Goal: Task Accomplishment & Management: Complete application form

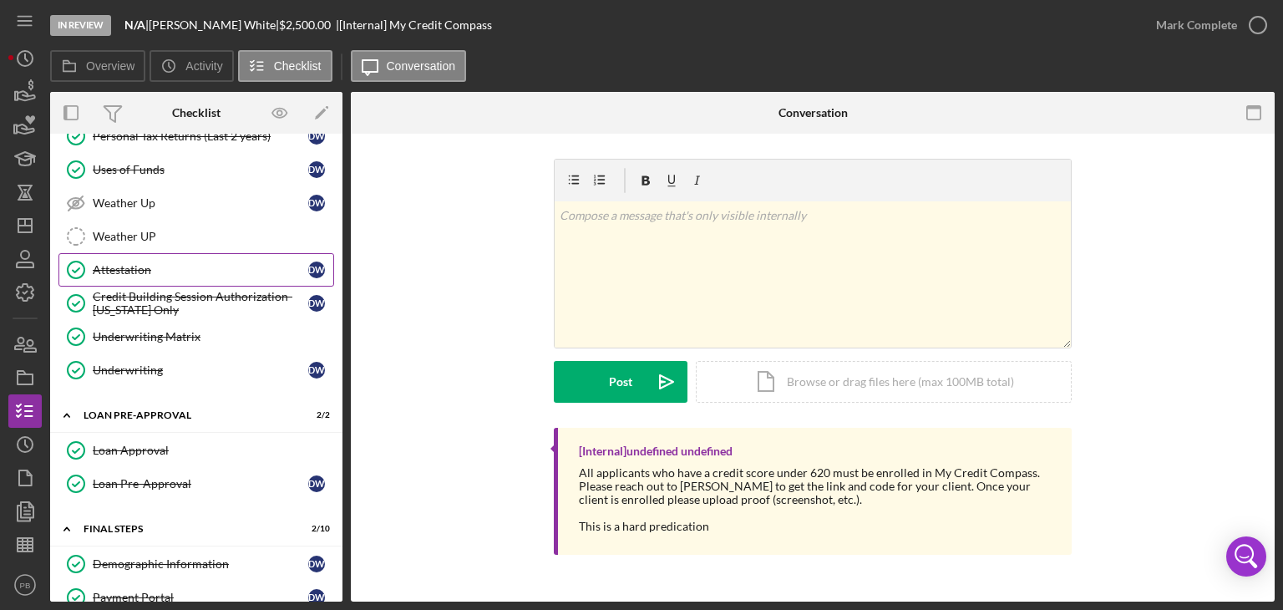
scroll to position [668, 0]
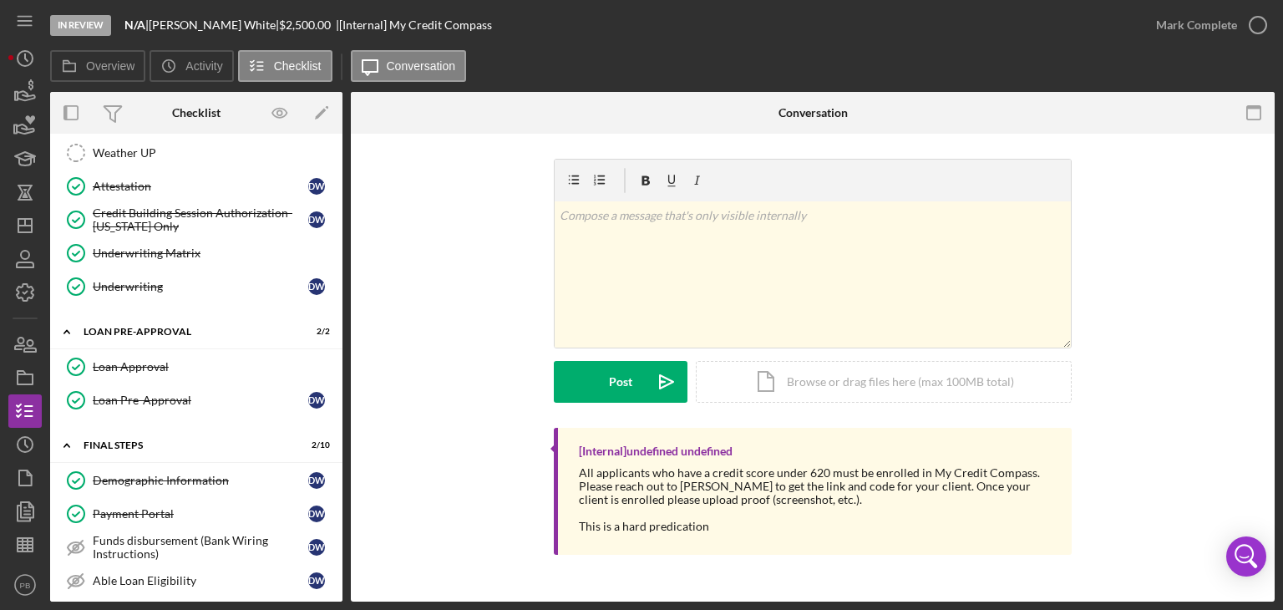
click at [144, 246] on div "Underwriting Matrix" at bounding box center [213, 252] width 241 height 13
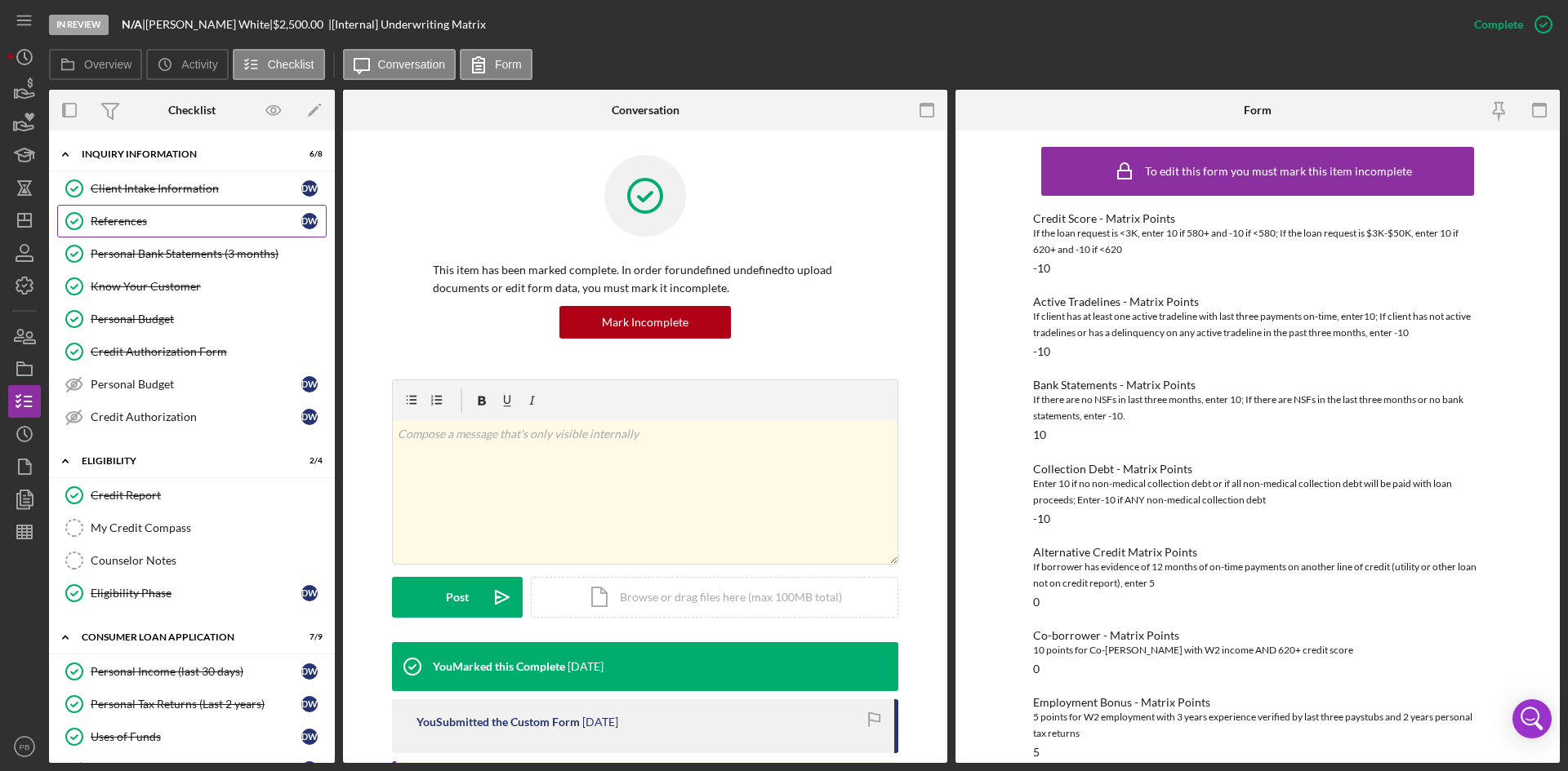
click at [141, 217] on div "References" at bounding box center [196, 221] width 211 height 13
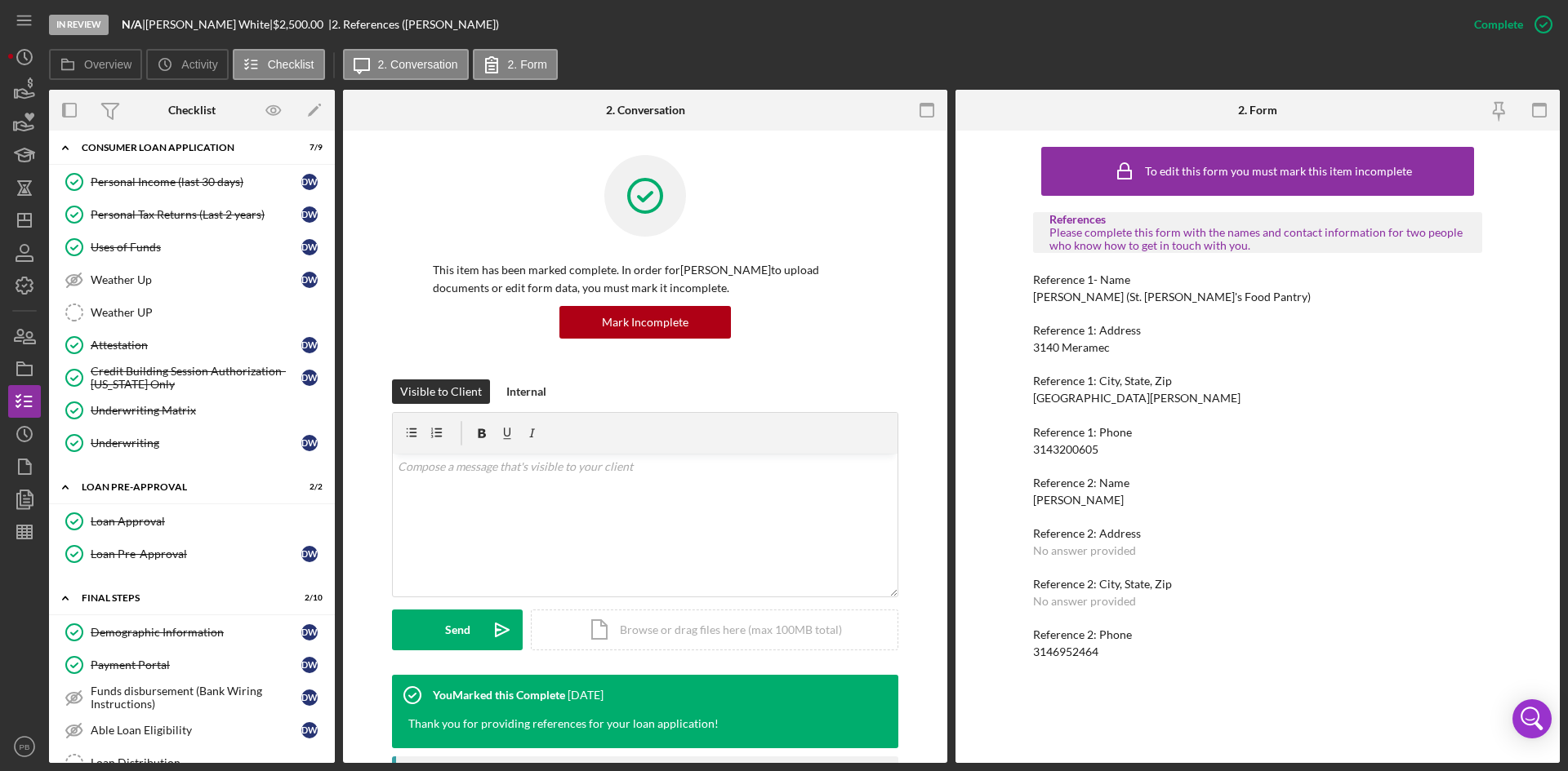
scroll to position [722, 0]
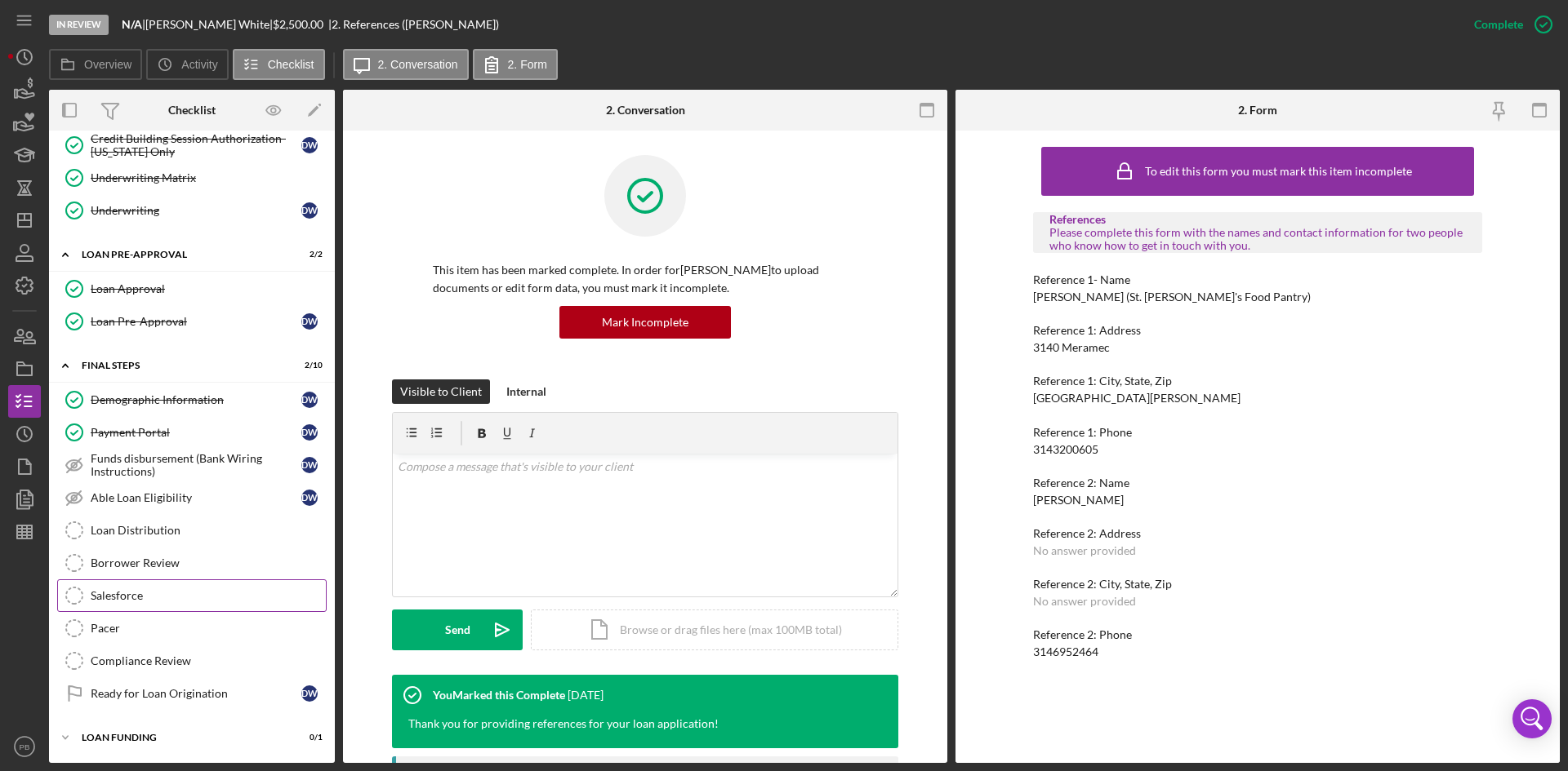
drag, startPoint x: 124, startPoint y: 597, endPoint x: 211, endPoint y: 586, distance: 87.7
click at [124, 595] on div "Salesforce" at bounding box center [208, 595] width 236 height 13
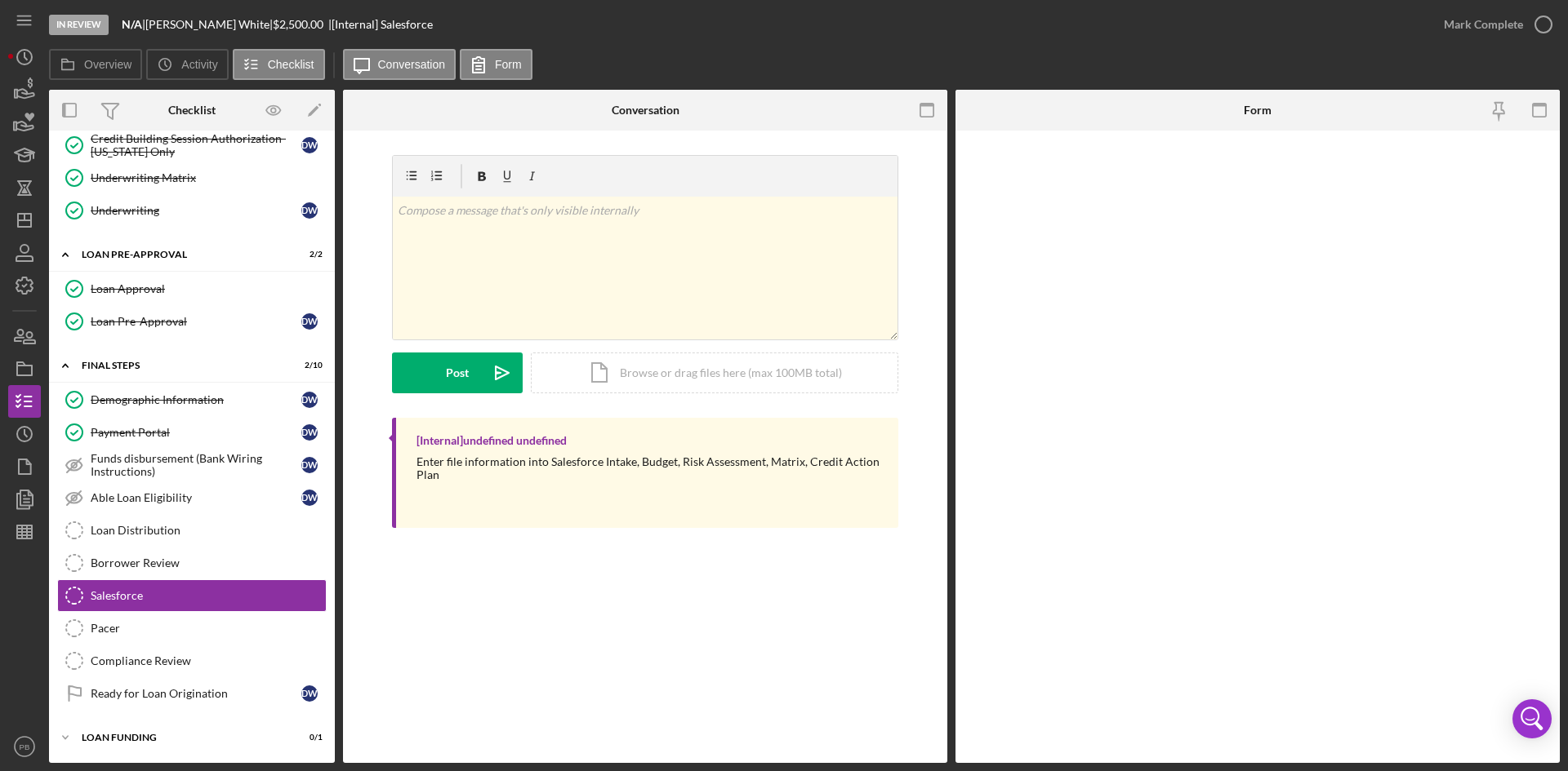
scroll to position [722, 0]
click at [1159, 156] on div "*Salesforce ID" at bounding box center [1257, 149] width 449 height 21
click at [1153, 174] on input "*Salesforce ID" at bounding box center [1257, 179] width 449 height 39
paste input "a0wPC000001gsQ1YAI"
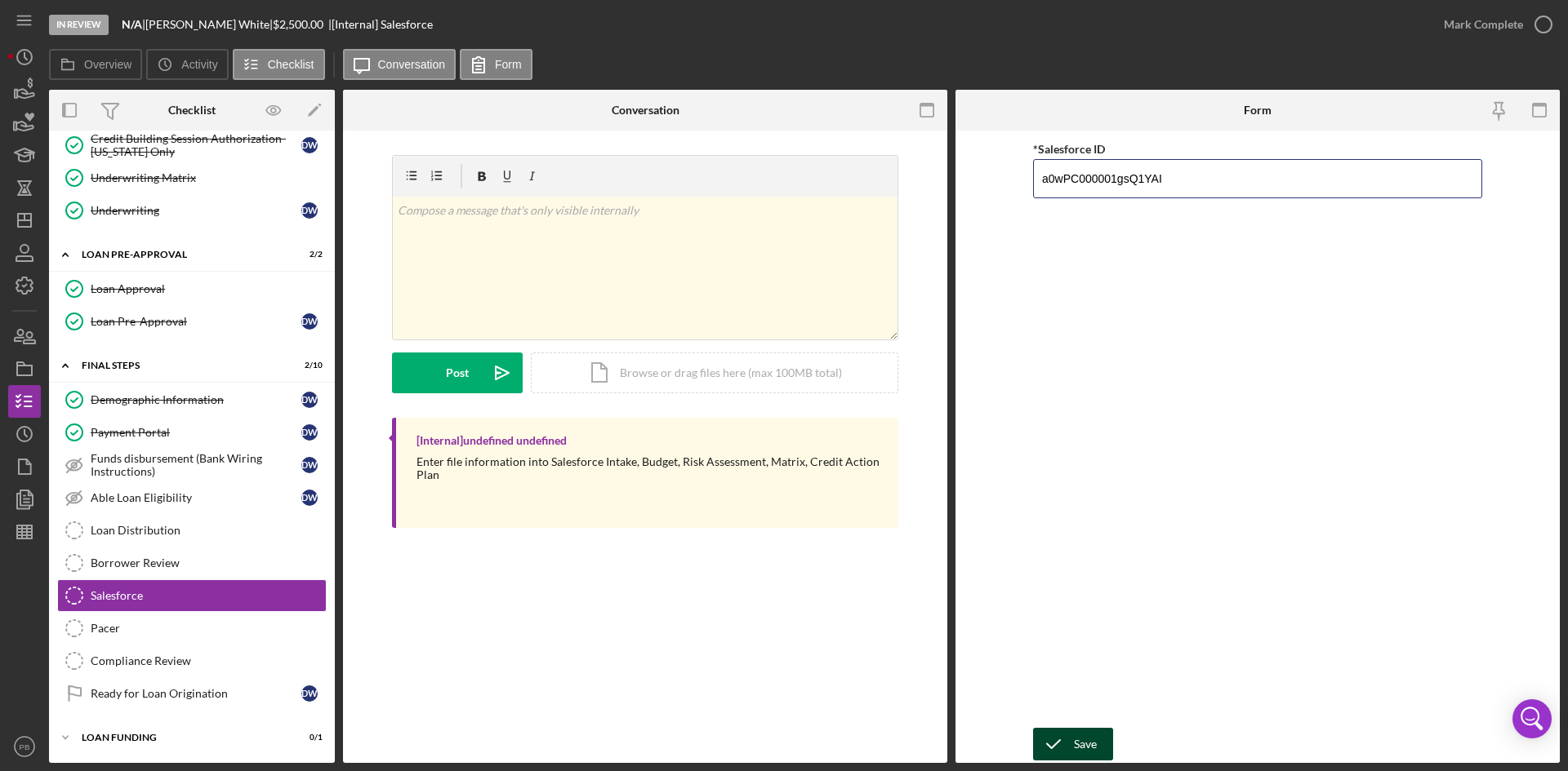
type input "a0wPC000001gsQ1YAI"
click at [1091, 595] on div "Save" at bounding box center [1084, 744] width 22 height 32
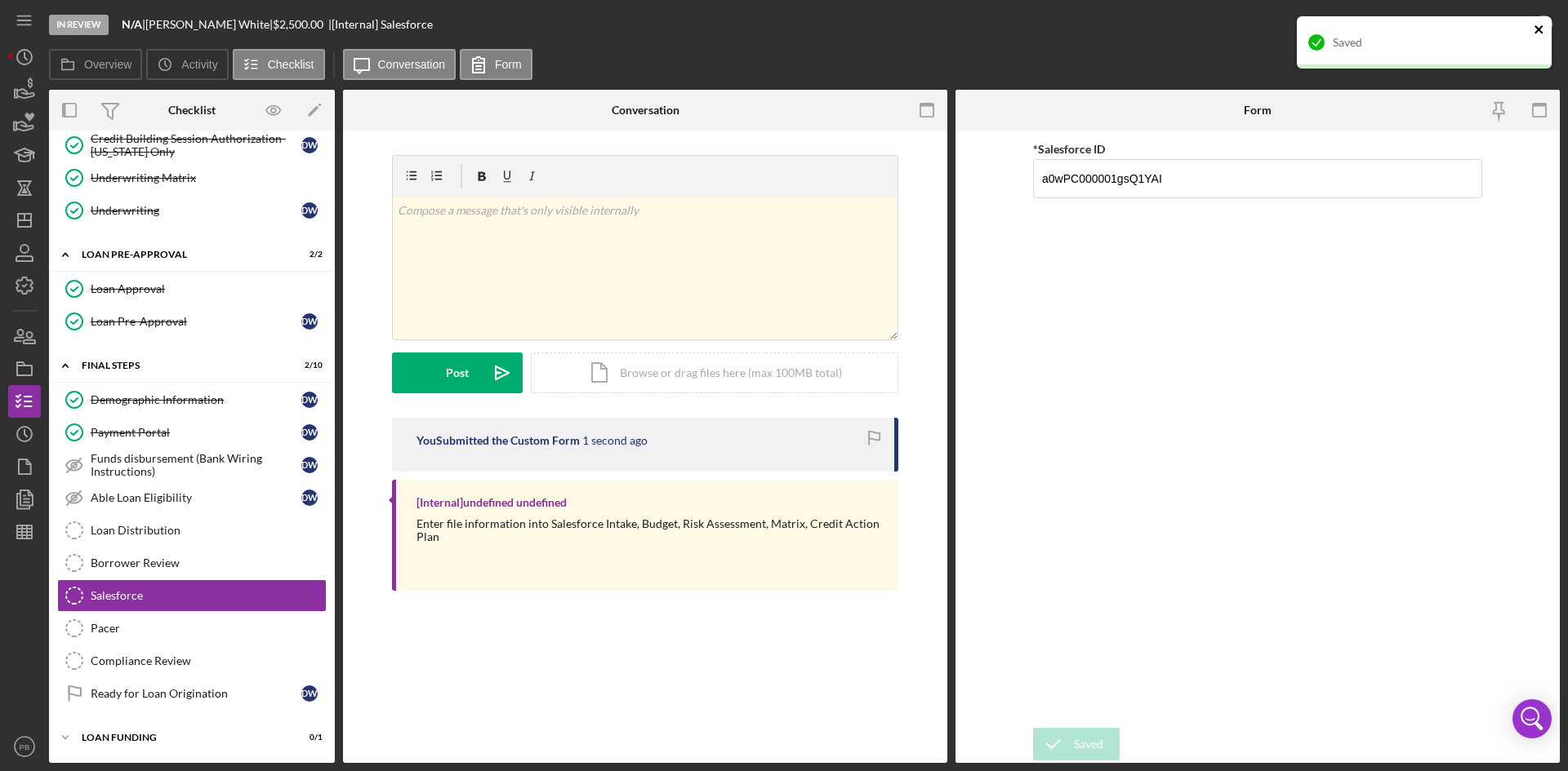
click at [1253, 32] on icon "close" at bounding box center [1540, 28] width 12 height 13
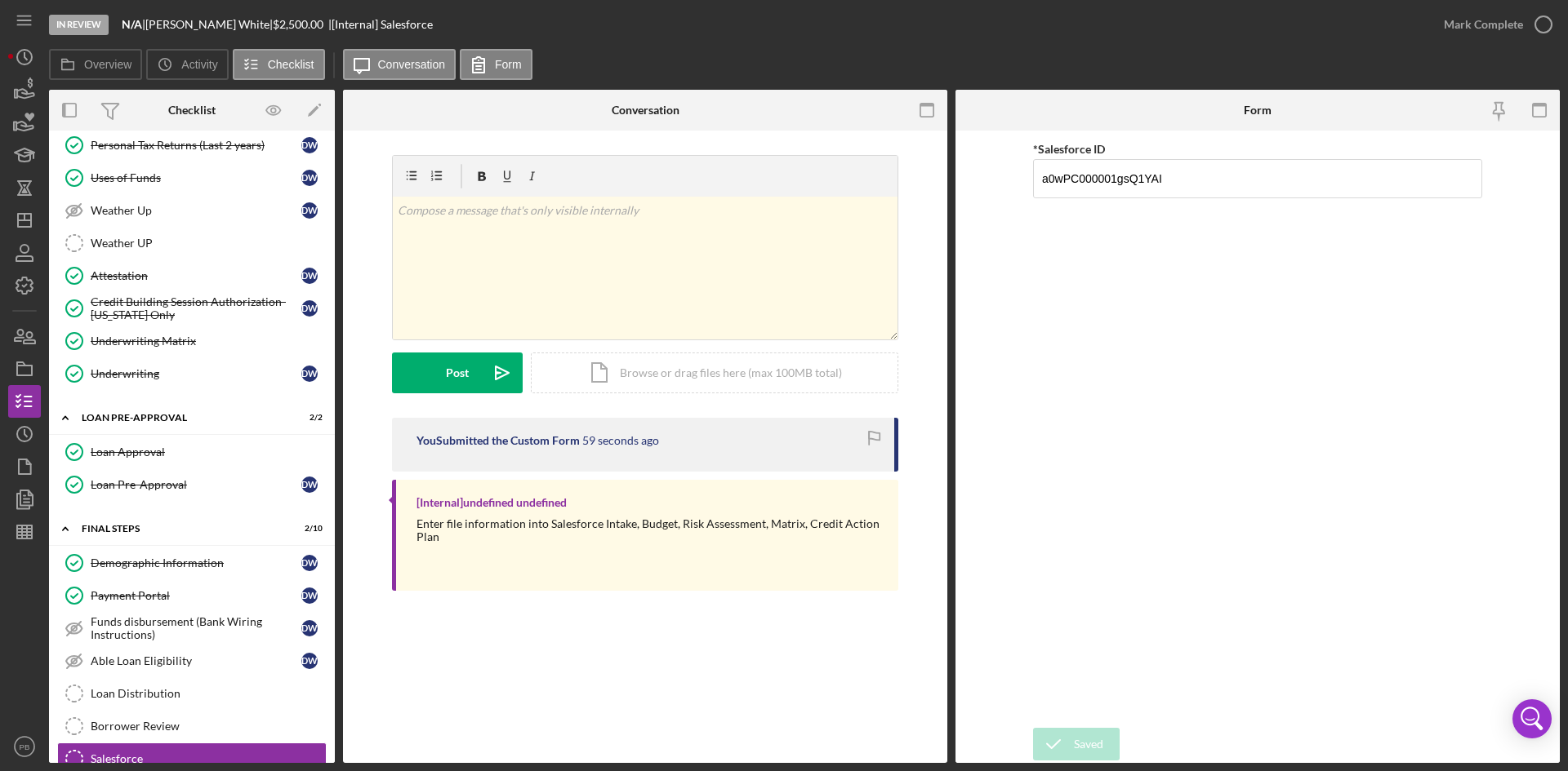
scroll to position [0, 0]
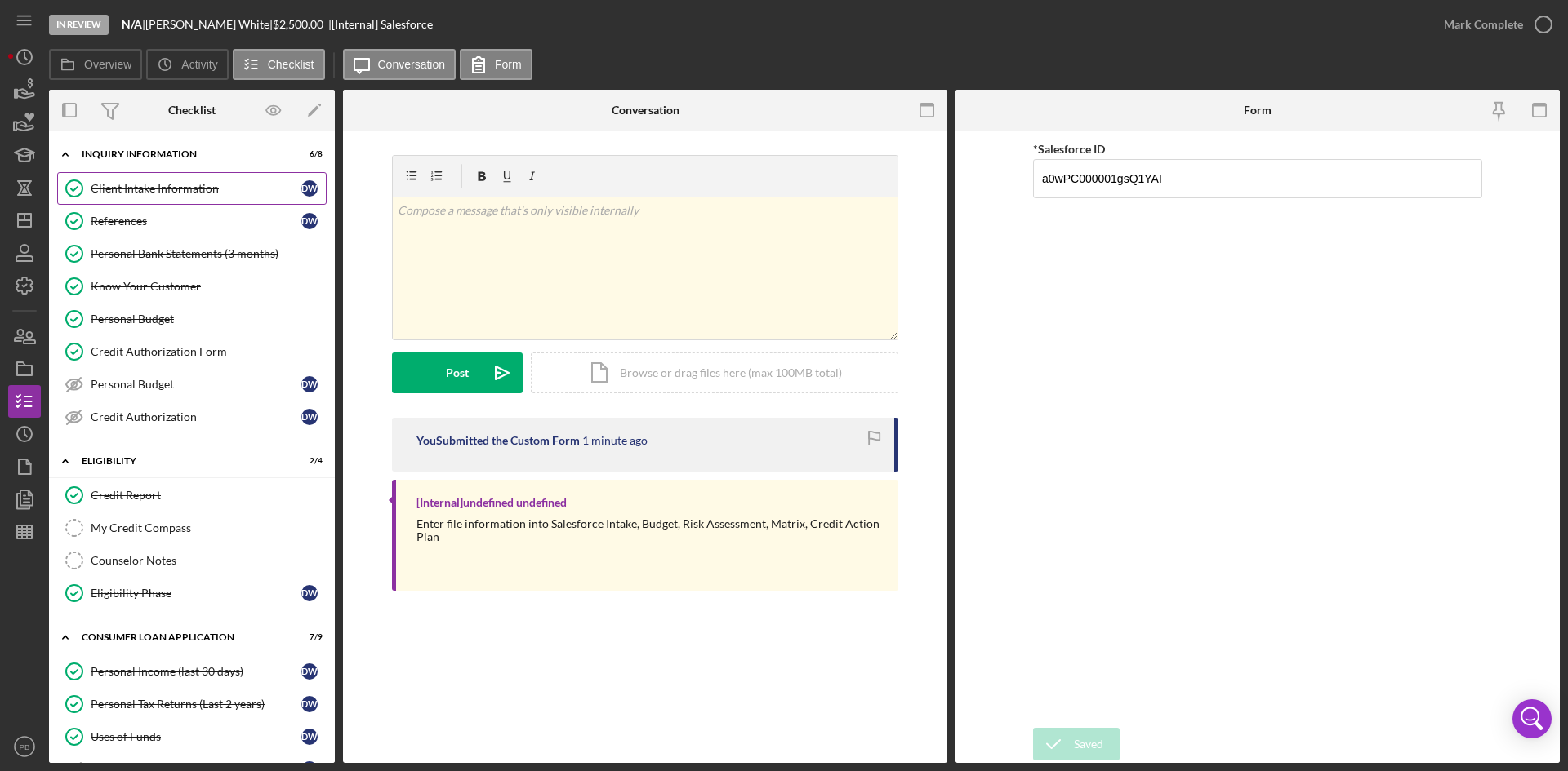
click at [170, 189] on div "Client Intake Information" at bounding box center [196, 188] width 211 height 13
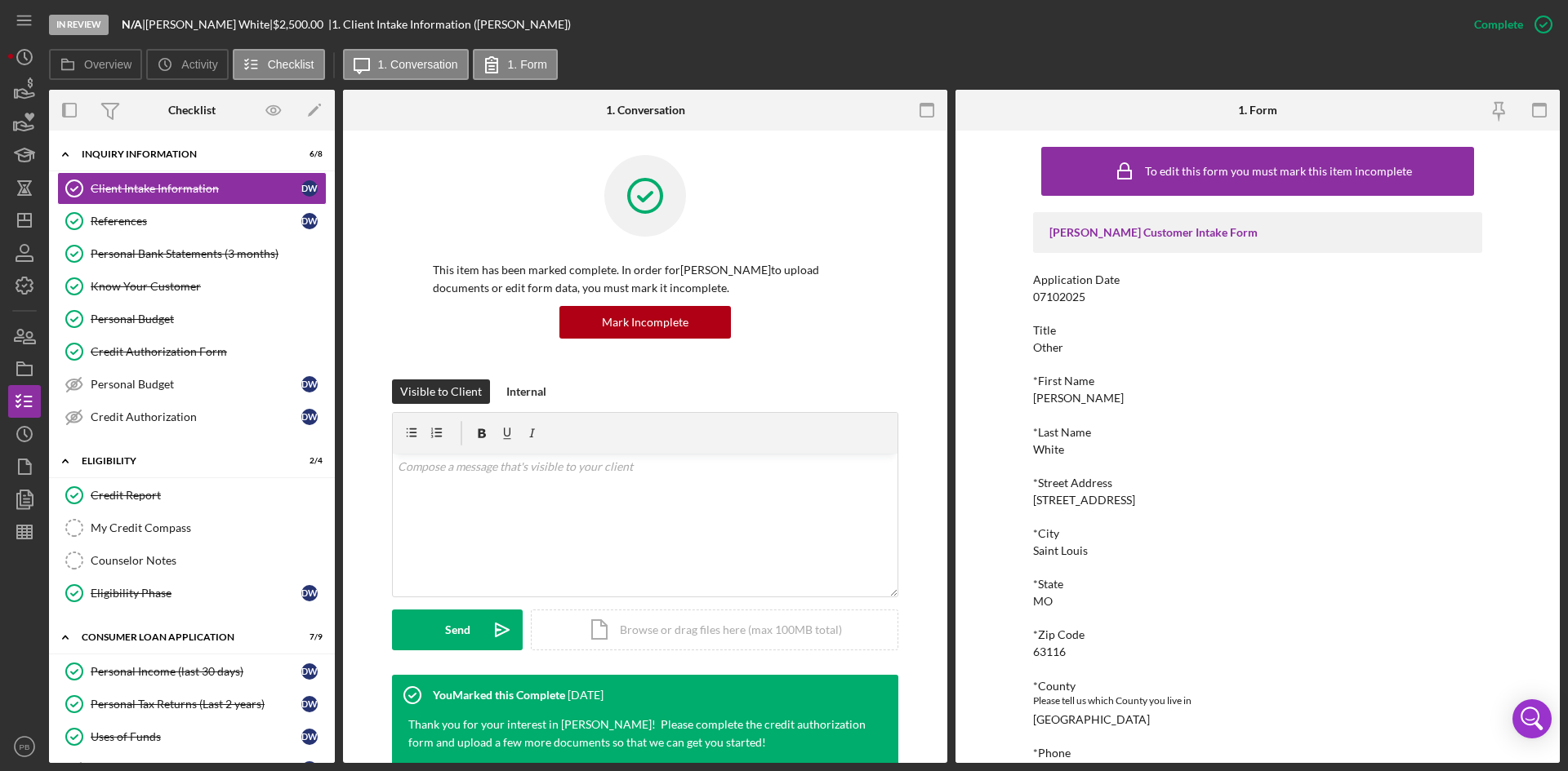
scroll to position [245, 0]
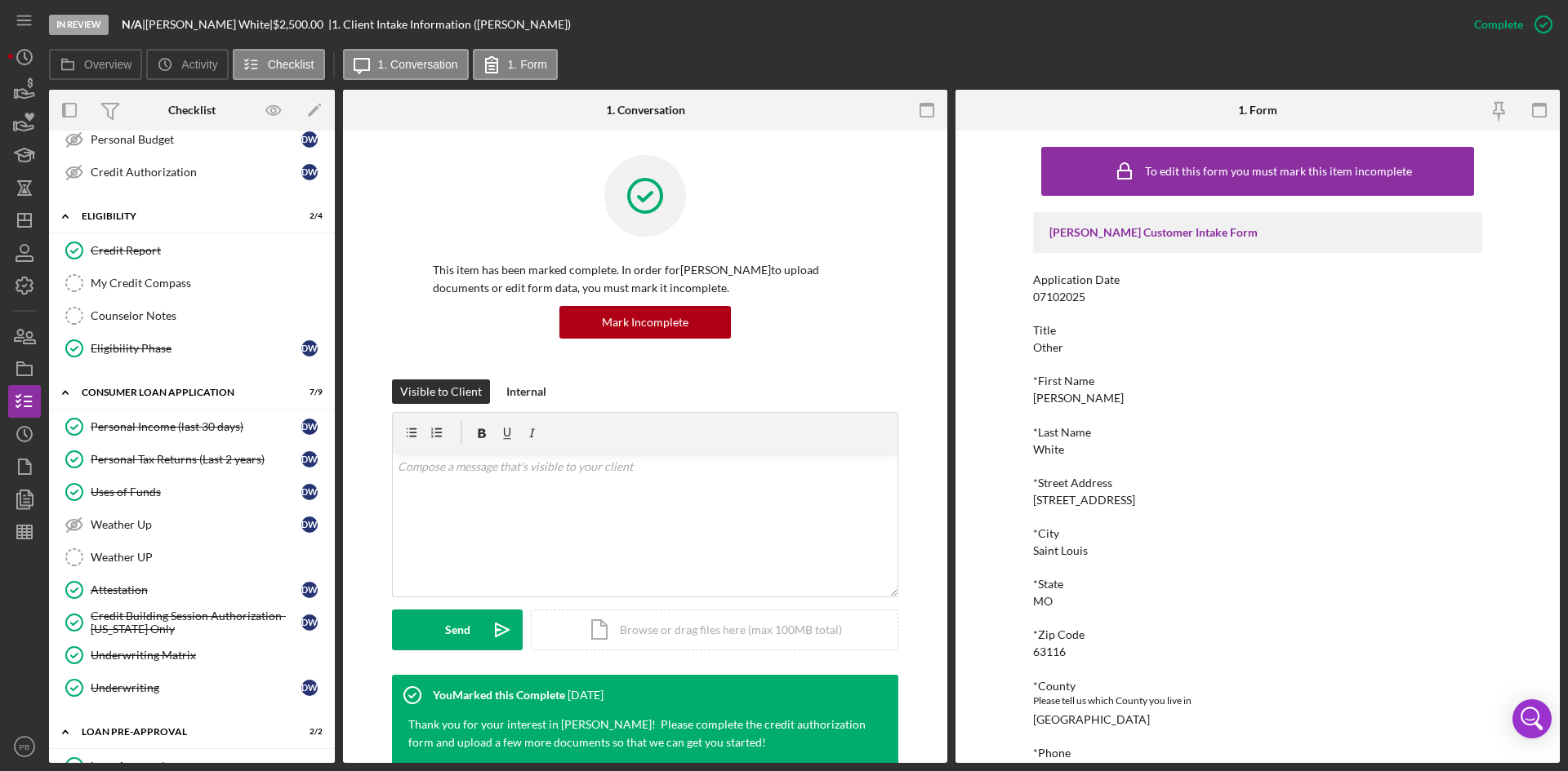
click at [158, 409] on div "Icon/Expander Consumer Loan Application 7 / 9 Personal Income (last 30 days) Pe…" at bounding box center [192, 544] width 285 height 335
drag, startPoint x: 150, startPoint y: 453, endPoint x: 146, endPoint y: 425, distance: 28.3
click at [151, 446] on link "Personal Tax Returns (Last 2 years) Personal Tax Returns (Last 2 years) D W" at bounding box center [192, 459] width 270 height 32
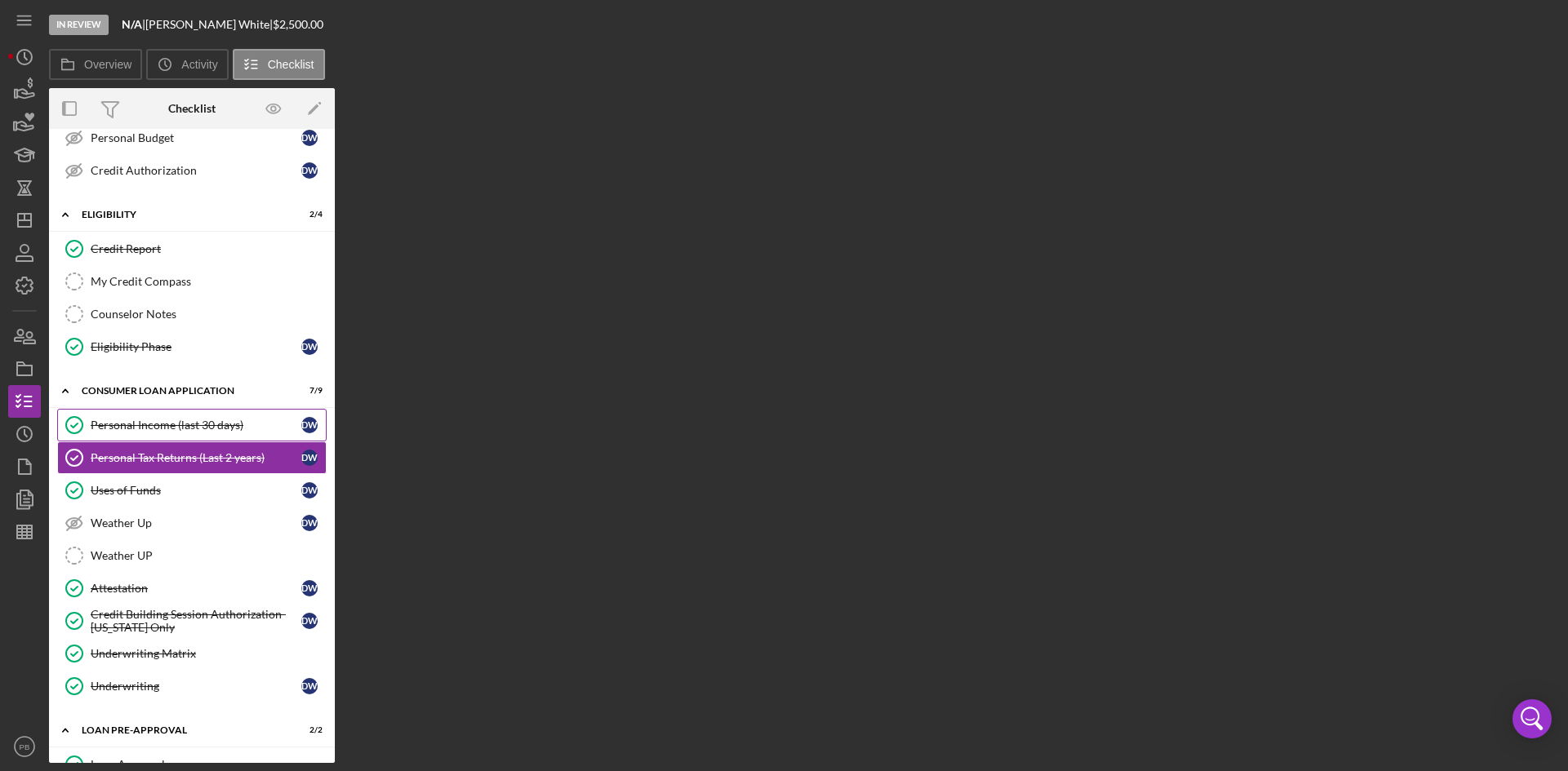
click at [146, 424] on div "Personal Income (last 30 days)" at bounding box center [196, 425] width 211 height 13
